Goal: Information Seeking & Learning: Understand process/instructions

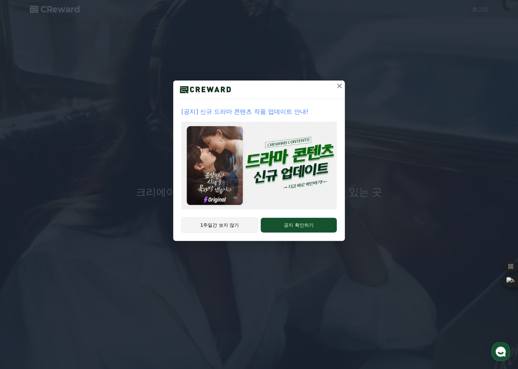
click at [217, 225] on button "1주일간 보지 않기" at bounding box center [219, 224] width 77 height 15
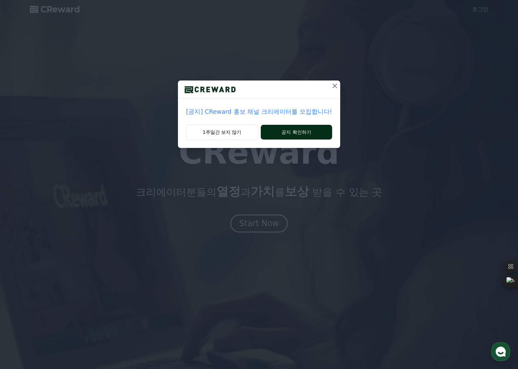
click at [282, 127] on button "공지 확인하기" at bounding box center [296, 132] width 71 height 15
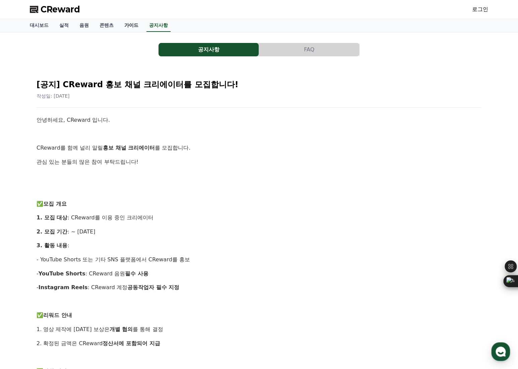
click at [133, 24] on link "가이드" at bounding box center [131, 25] width 25 height 13
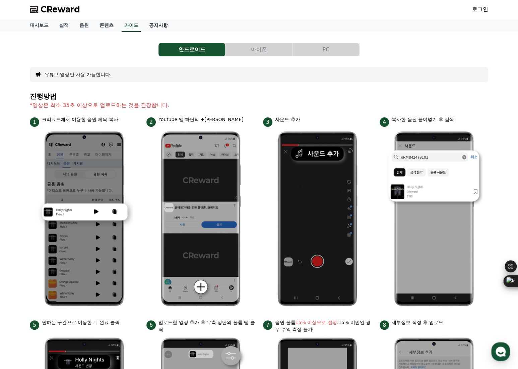
click at [154, 24] on link "공지사항" at bounding box center [158, 25] width 29 height 13
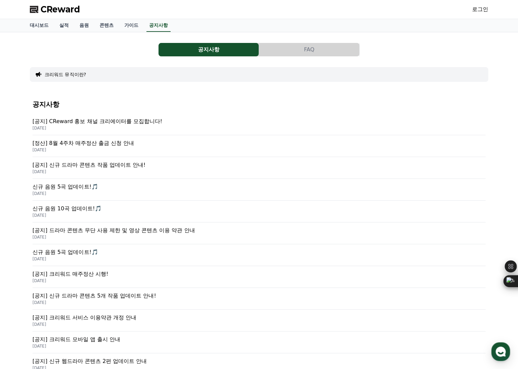
click at [294, 52] on button "FAQ" at bounding box center [309, 49] width 100 height 13
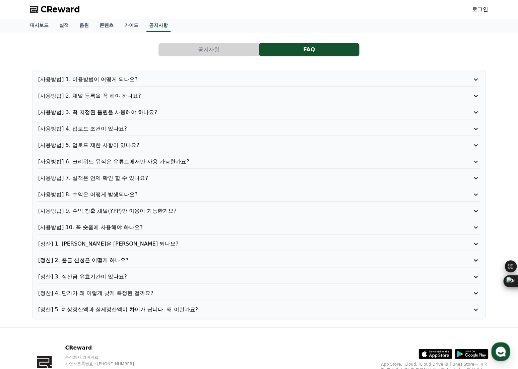
click at [122, 228] on p "[사용방법] 10. 꼭 숏폼에 사용해야 하나요?" at bounding box center [241, 227] width 406 height 8
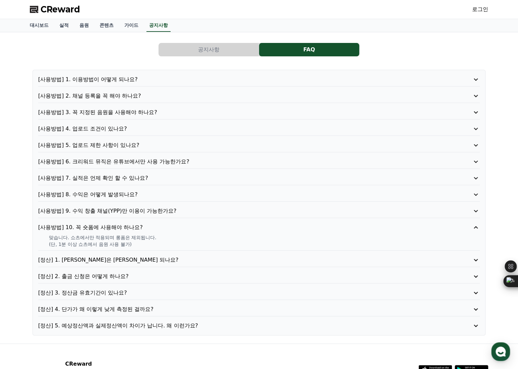
click at [125, 209] on p "[사용방법] 9. 수익 창출 채널(YPP)만 이용이 가능한가요?" at bounding box center [241, 211] width 406 height 8
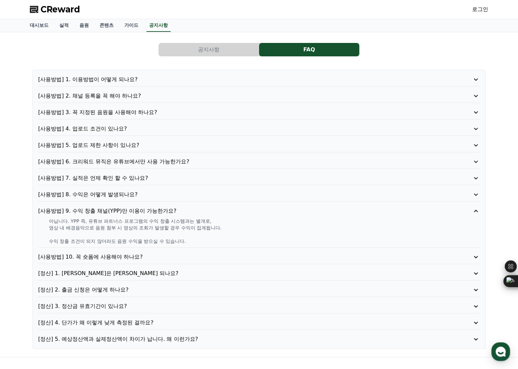
click at [120, 79] on p "[사용방법] 1. 이용방법이 어떻게 되나요?" at bounding box center [241, 79] width 406 height 8
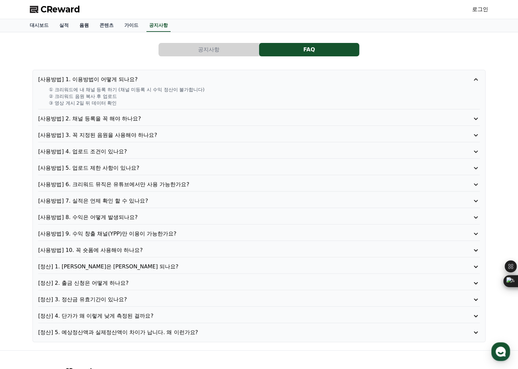
click at [84, 24] on link "음원" at bounding box center [84, 25] width 20 height 13
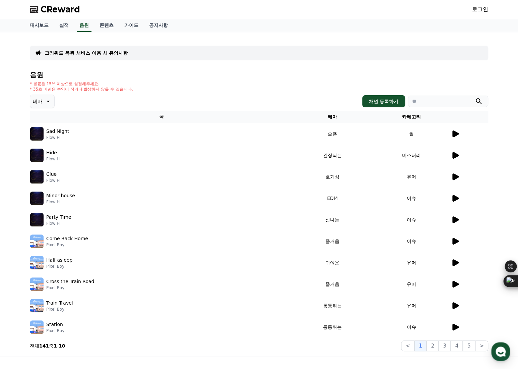
click at [458, 155] on icon at bounding box center [455, 155] width 6 height 7
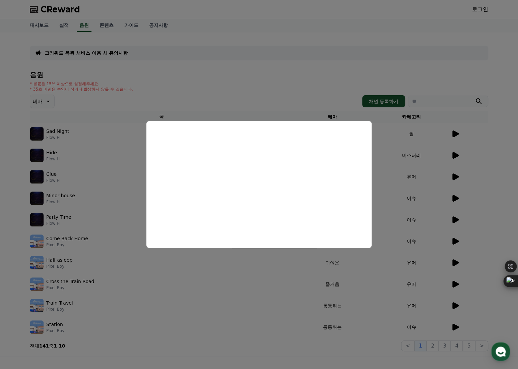
click at [281, 284] on button "close modal" at bounding box center [259, 184] width 518 height 369
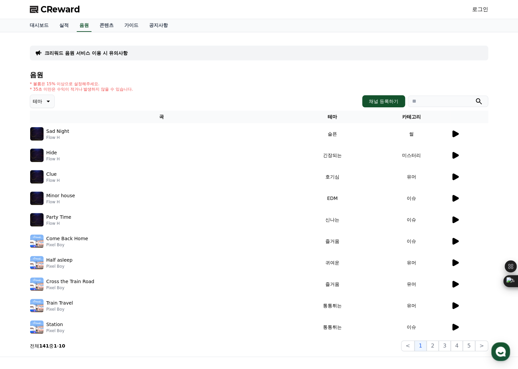
click at [453, 175] on icon at bounding box center [455, 176] width 6 height 7
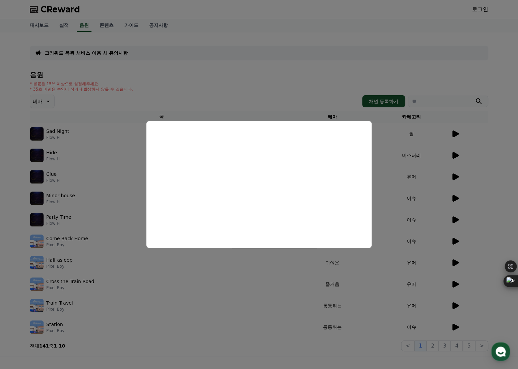
click at [216, 285] on button "close modal" at bounding box center [259, 184] width 518 height 369
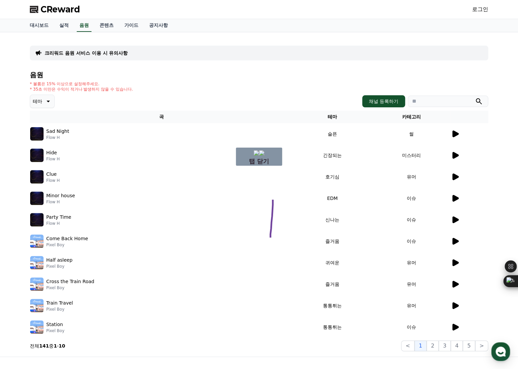
drag, startPoint x: 273, startPoint y: 197, endPoint x: 303, endPoint y: 251, distance: 61.4
